Goal: Task Accomplishment & Management: Use online tool/utility

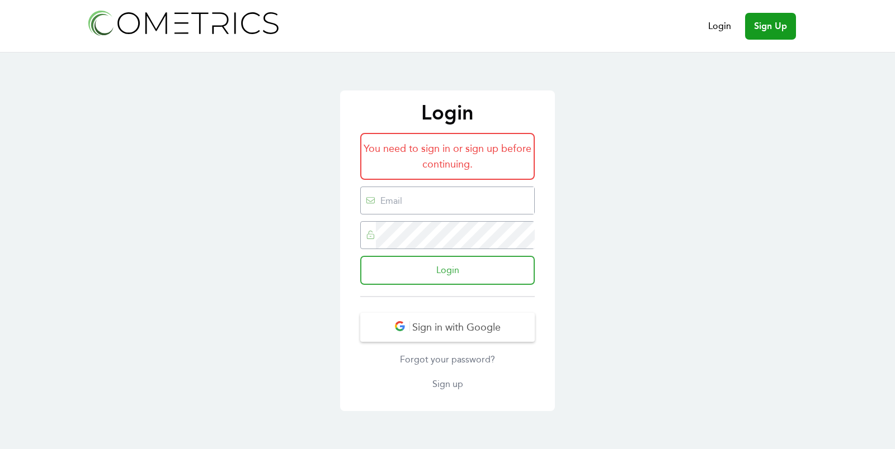
type input "[EMAIL_ADDRESS][DOMAIN_NAME]"
click at [451, 261] on input "Login" at bounding box center [447, 270] width 174 height 29
click at [586, 36] on header "Login Sign Up" at bounding box center [447, 26] width 725 height 52
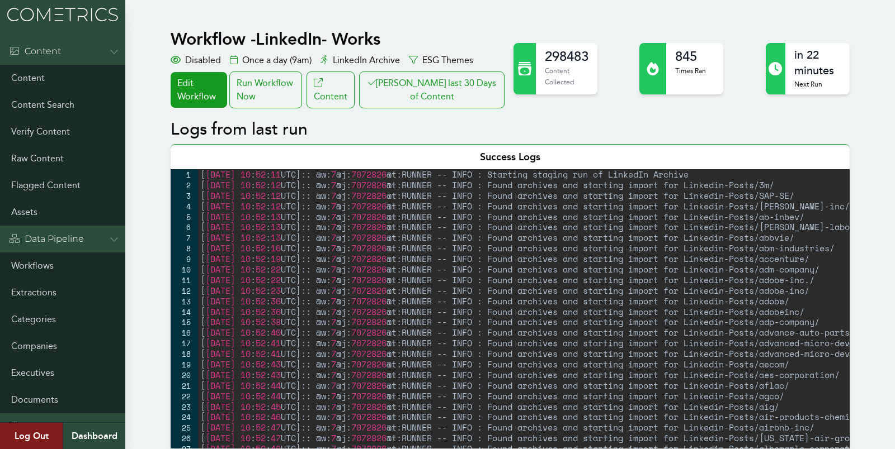
click at [279, 91] on div "Run Workflow Now" at bounding box center [265, 90] width 73 height 37
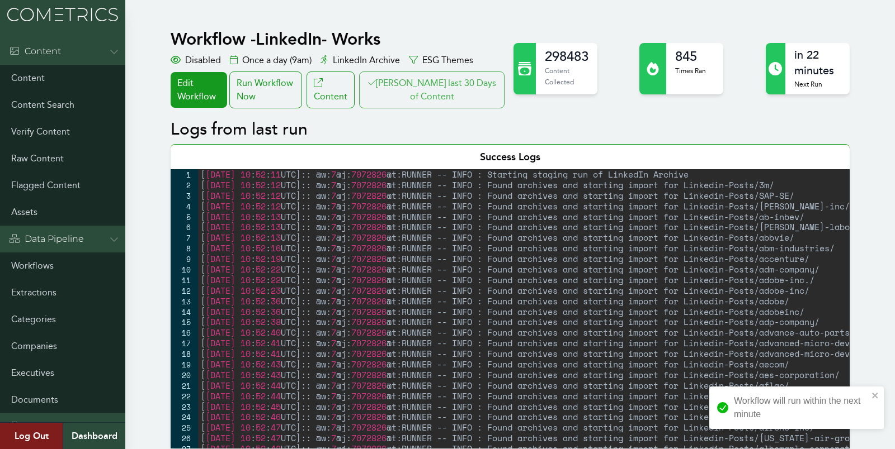
click at [437, 93] on button "Clair last 30 Days of Content" at bounding box center [431, 90] width 145 height 37
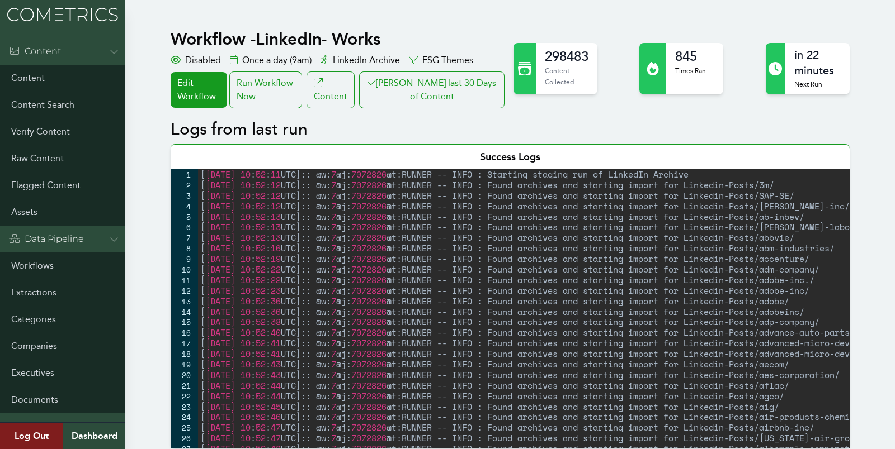
click at [202, 291] on div "[ 2025-08-25 08 : 39 : 02 UTC ] :: @w: 7 @j: 7073696 @t:RUNNER -- INFO : Starti…" at bounding box center [576, 319] width 756 height 301
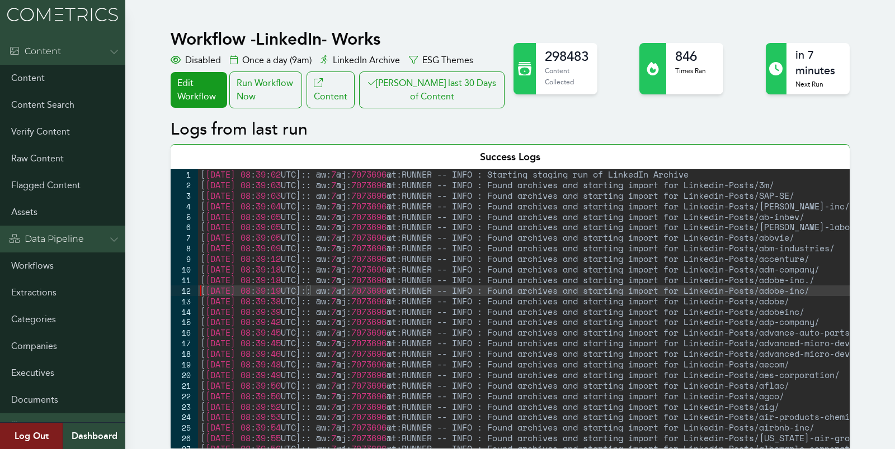
type textarea "[2025-08-25 08:51:53 UTC]:: @w:7 @j:7074302 @t:MATCHER -- INFO : Matched Predic…"
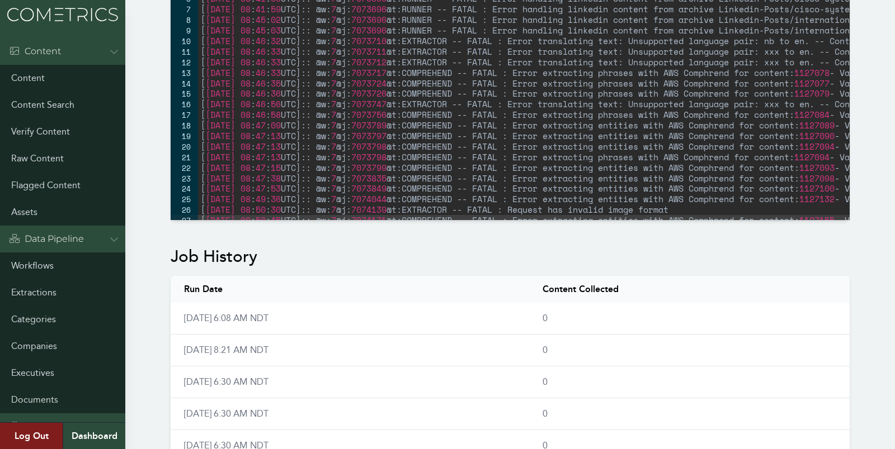
scroll to position [545, 0]
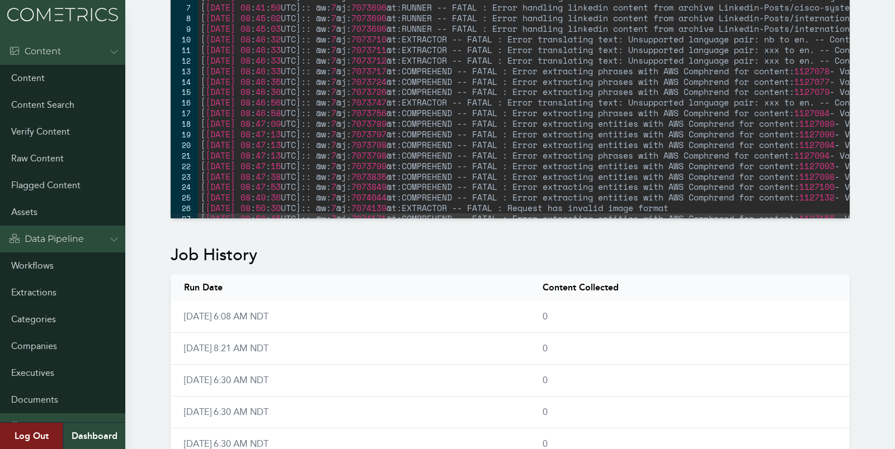
click at [137, 267] on div "Workflow - LinkedIn- Works Disabled Once a day (9am) LinkedIn Archive ESG Theme…" at bounding box center [447, 226] width 895 height 1497
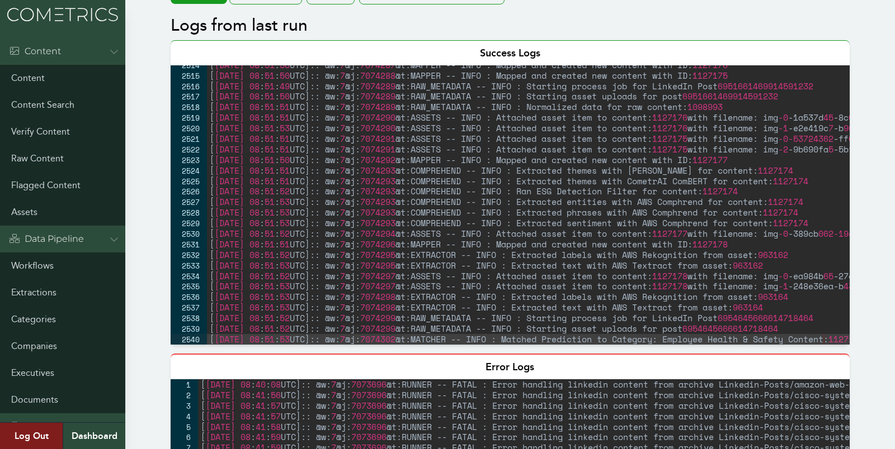
scroll to position [0, 0]
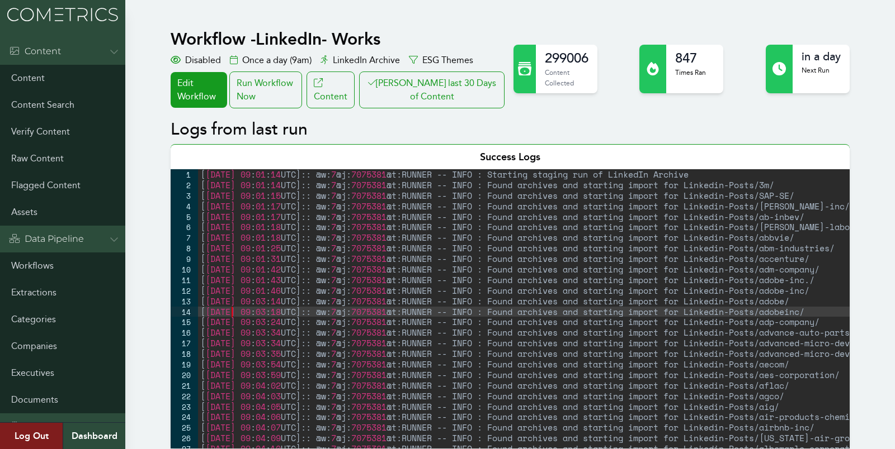
click at [233, 310] on div "[ 2025-08-25 09 : 01 : 14 UTC ] :: @w: 7 @j: 7075381 @t:RUNNER -- INFO : Starti…" at bounding box center [536, 319] width 676 height 301
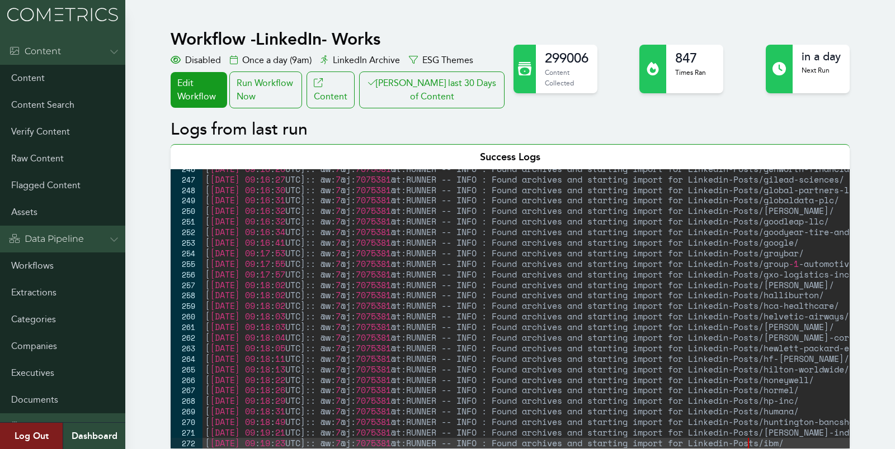
type textarea "[2025-08-25 09:19:23 UTC]:: @w:7 @j:7075381 @t:RUNNER -- INFO : Found archives …"
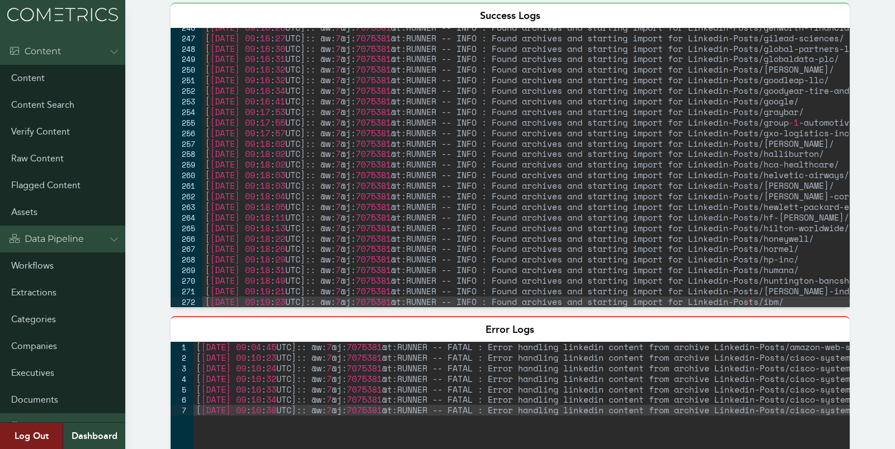
scroll to position [141, 0]
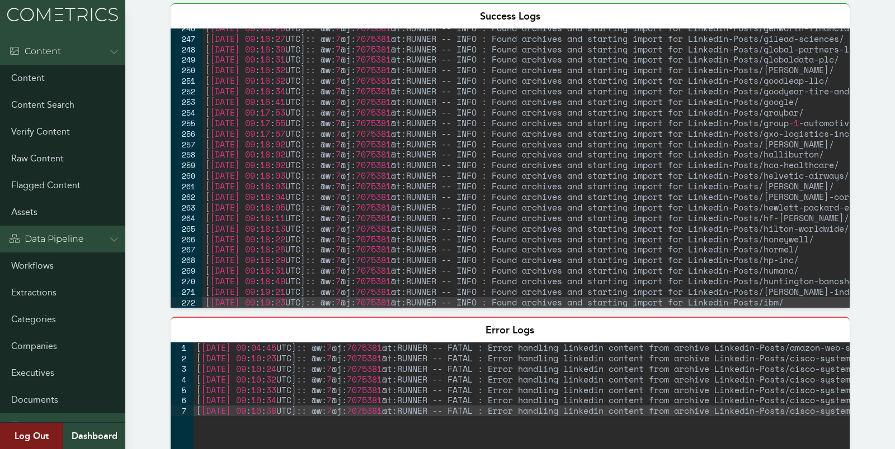
click at [241, 221] on div "[ 2025-08-25 09 : 16 : 26 UTC ] :: @w: 7 @j: 7075381 @t:RUNNER -- INFO : Found …" at bounding box center [540, 173] width 676 height 301
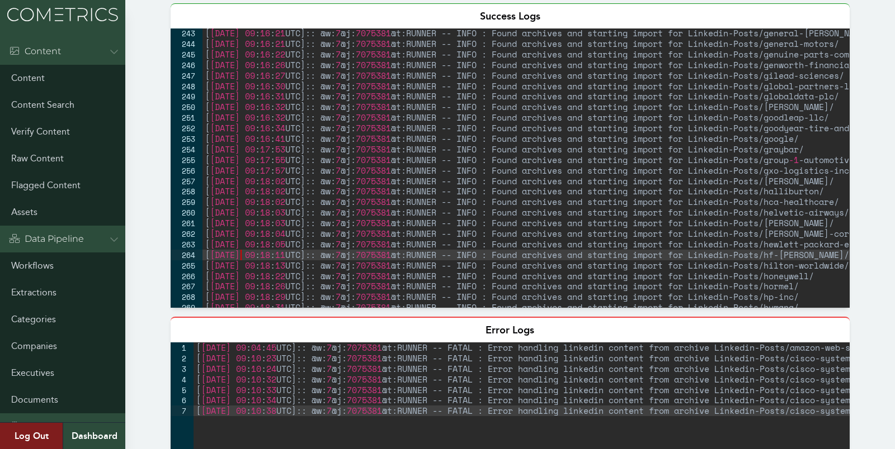
scroll to position [2531, 0]
